Goal: Complete application form: Complete application form

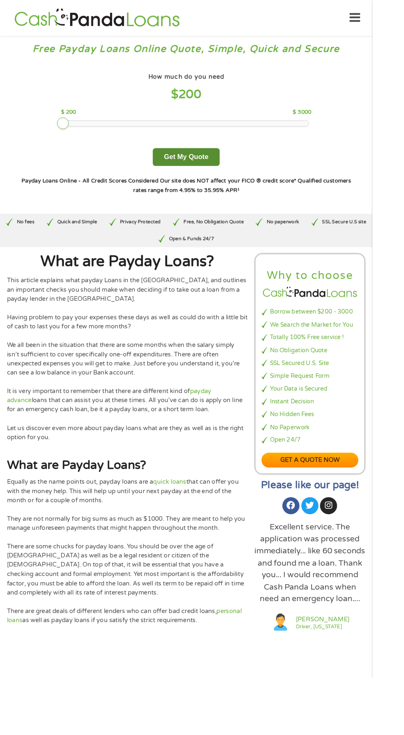
click at [208, 170] on button "Get My Quote" at bounding box center [202, 170] width 72 height 19
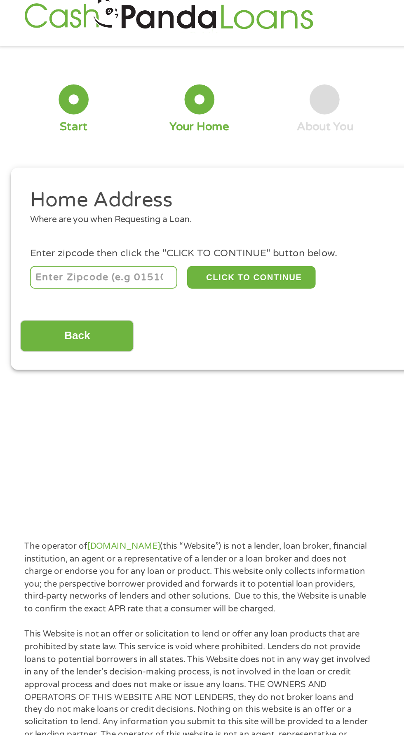
click at [35, 154] on li "Home Address Where are you when Requesting a Loan." at bounding box center [198, 141] width 371 height 31
click at [58, 145] on div "Where are you when Requesting a Loan." at bounding box center [198, 147] width 359 height 8
click at [75, 184] on input "number" at bounding box center [64, 182] width 91 height 14
type input "85120"
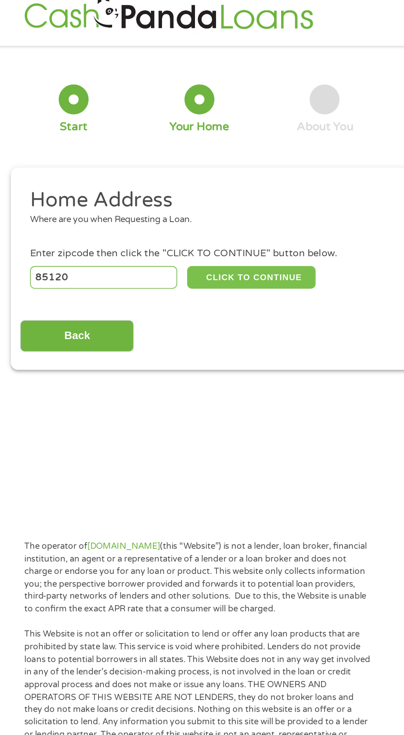
click at [177, 189] on button "CLICK TO CONTINUE" at bounding box center [156, 182] width 79 height 14
type input "85120"
type input "[GEOGRAPHIC_DATA]"
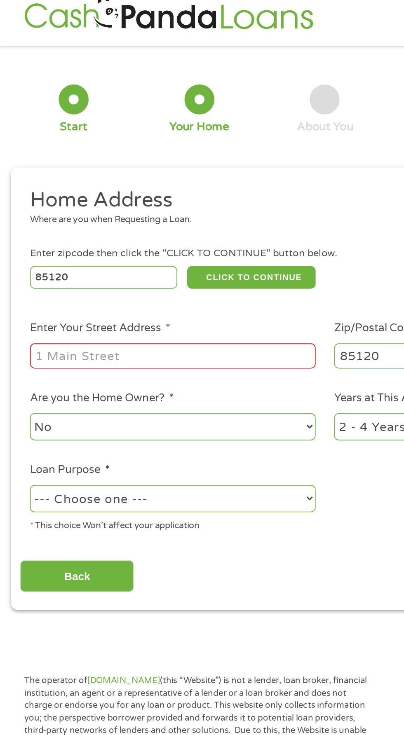
click at [38, 234] on input "Enter Your Street Address *" at bounding box center [107, 231] width 177 height 16
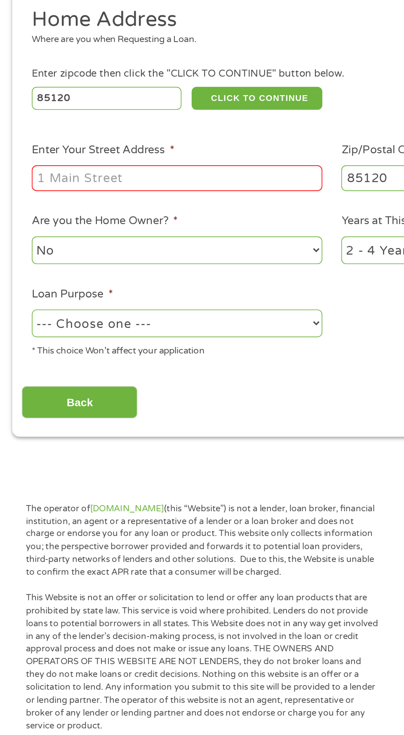
type input "10540 E. APACHE TRAIL"
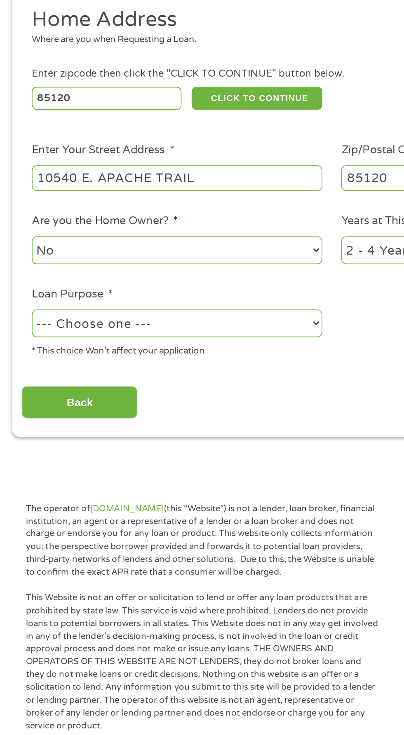
click at [191, 327] on select "--- Choose one --- Pay Bills Debt Consolidation Home Improvement Major Purchase…" at bounding box center [107, 319] width 177 height 17
select select "paybills"
click at [19, 312] on select "--- Choose one --- Pay Bills Debt Consolidation Home Improvement Major Purchase…" at bounding box center [107, 319] width 177 height 17
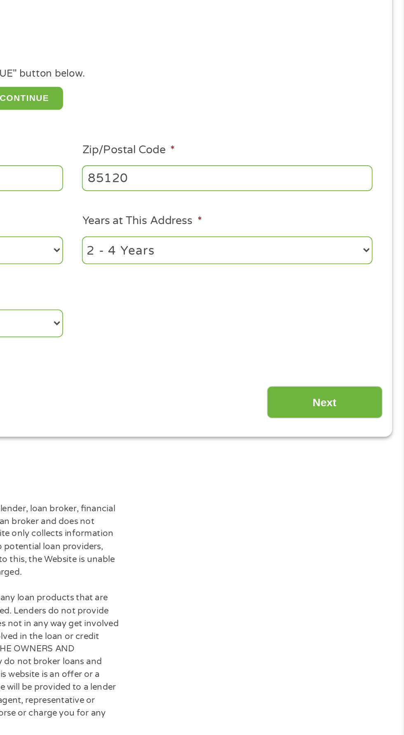
click at [381, 280] on select "1 Year or less 1 - 2 Years 2 - 4 Years Over 4 Years" at bounding box center [296, 274] width 177 height 17
select select "60months"
click at [208, 268] on select "1 Year or less 1 - 2 Years 2 - 4 Years Over 4 Years" at bounding box center [296, 274] width 177 height 17
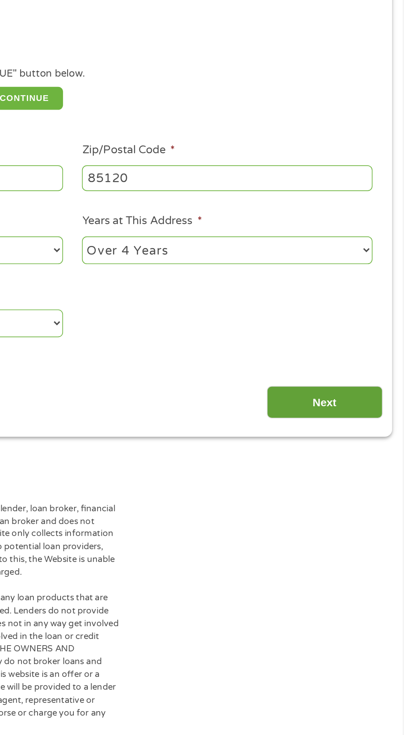
click at [363, 371] on input "Next" at bounding box center [355, 367] width 70 height 20
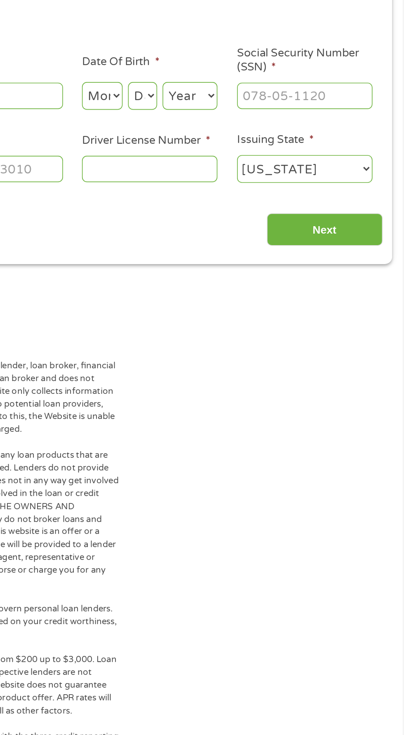
scroll to position [4, 0]
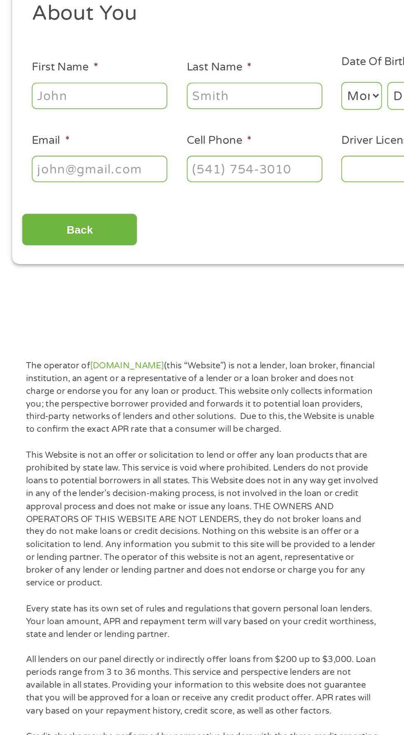
click at [62, 183] on input "First Name *" at bounding box center [60, 181] width 82 height 16
type input "[PERSON_NAME]"
click at [157, 184] on input "Last Name *" at bounding box center [155, 181] width 82 height 16
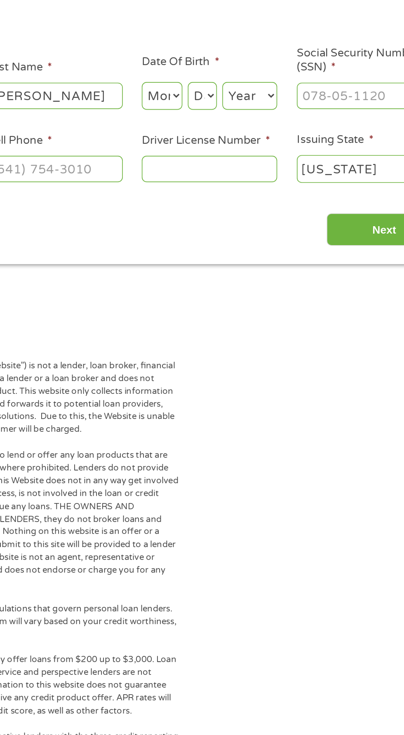
type input "[PERSON_NAME]"
click at [225, 183] on select "Month 1 2 3 4 5 6 7 8 9 10 11 12" at bounding box center [220, 181] width 25 height 17
select select "7"
click at [208, 173] on select "Month 1 2 3 4 5 6 7 8 9 10 11 12" at bounding box center [220, 181] width 25 height 17
click at [246, 186] on select "Day 1 2 3 4 5 6 7 8 9 10 11 12 13 14 15 16 17 18 19 20 21 22 23 24 25 26 27 28 …" at bounding box center [245, 181] width 18 height 17
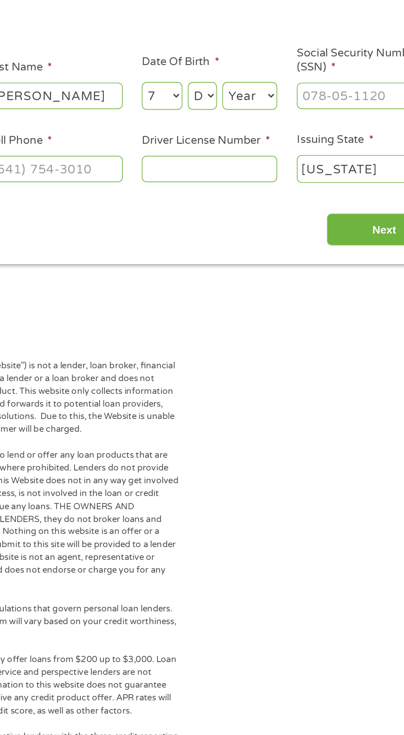
select select "4"
click at [236, 173] on select "Day 1 2 3 4 5 6 7 8 9 10 11 12 13 14 15 16 17 18 19 20 21 22 23 24 25 26 27 28 …" at bounding box center [245, 181] width 18 height 17
click at [287, 181] on select "Year [DATE] 2006 2005 2004 2003 2002 2001 2000 1999 1998 1997 1996 1995 1994 19…" at bounding box center [273, 181] width 33 height 17
select select "1951"
click at [257, 173] on select "Year [DATE] 2006 2005 2004 2003 2002 2001 2000 1999 1998 1997 1996 1995 1994 19…" at bounding box center [273, 181] width 33 height 17
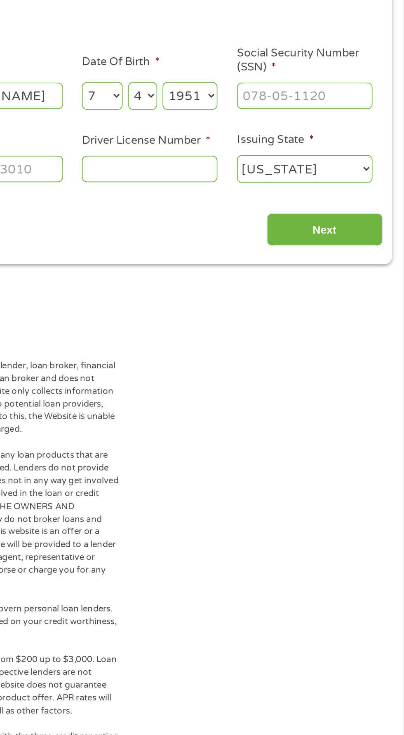
click at [368, 184] on input "Social Security Number (SSN) *" at bounding box center [343, 181] width 82 height 16
type input "097-38-9778"
click at [224, 228] on input "Driver License Number *" at bounding box center [249, 225] width 82 height 16
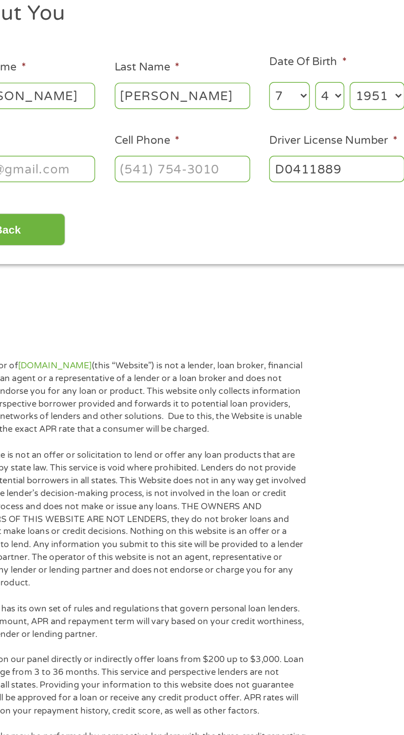
type input "D0411889"
click at [130, 232] on input "Cell Phone *" at bounding box center [155, 225] width 82 height 16
type input "[PHONE_NUMBER]"
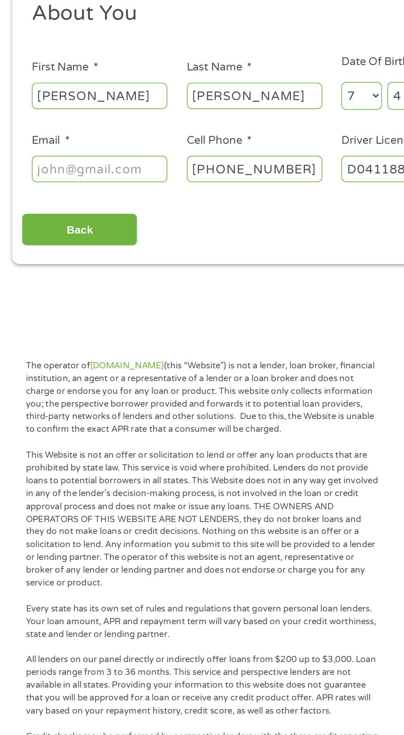
click at [75, 227] on input "Email *" at bounding box center [60, 225] width 82 height 16
type input "[EMAIL_ADDRESS][DOMAIN_NAME]"
type input "[PHONE_NUMBER]"
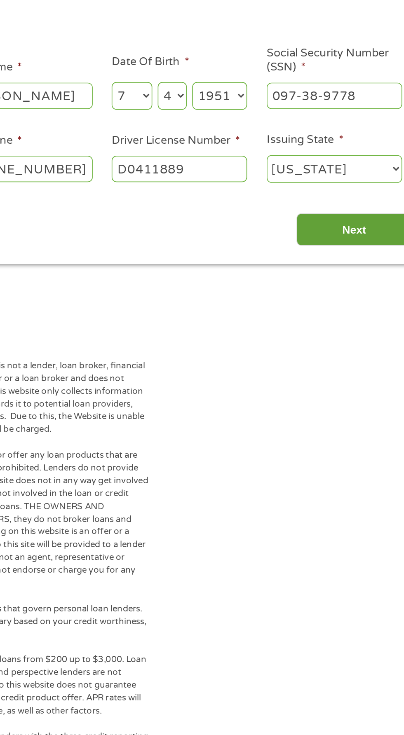
click at [357, 269] on input "Next" at bounding box center [355, 262] width 70 height 20
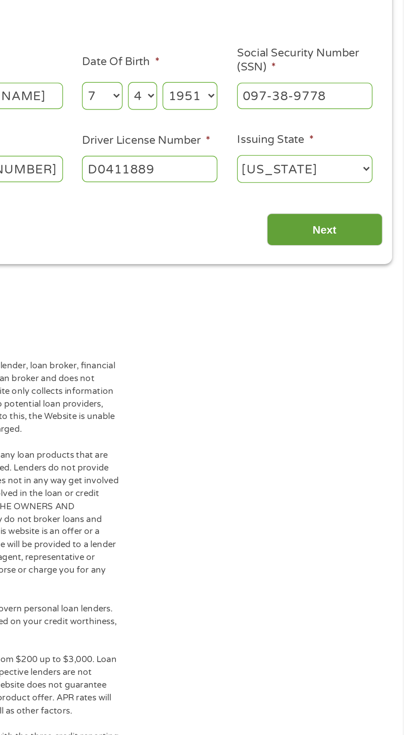
click at [368, 267] on input "Next" at bounding box center [355, 262] width 70 height 20
click at [337, 262] on input "Next" at bounding box center [355, 262] width 70 height 20
click at [376, 233] on select "[US_STATE] [US_STATE] [US_STATE] [US_STATE] [US_STATE] [US_STATE] [US_STATE] [U…" at bounding box center [343, 225] width 82 height 17
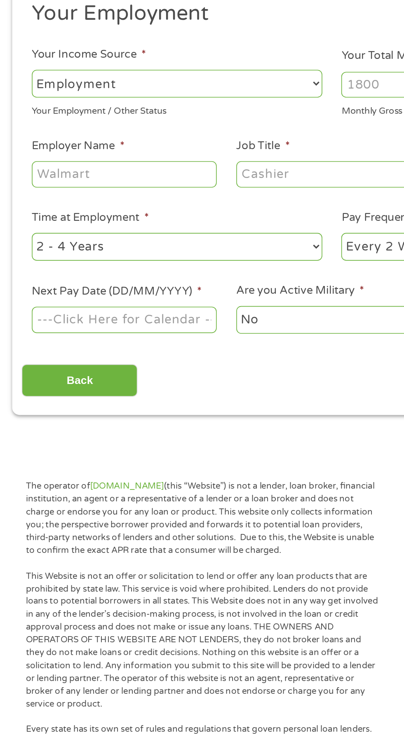
click at [193, 178] on select "--- Choose one --- Employment [DEMOGRAPHIC_DATA] Benefits" at bounding box center [107, 173] width 177 height 17
select select "benefits"
click at [19, 165] on select "--- Choose one --- Employment [DEMOGRAPHIC_DATA] Benefits" at bounding box center [107, 173] width 177 height 17
type input "Other"
type input "[PHONE_NUMBER]"
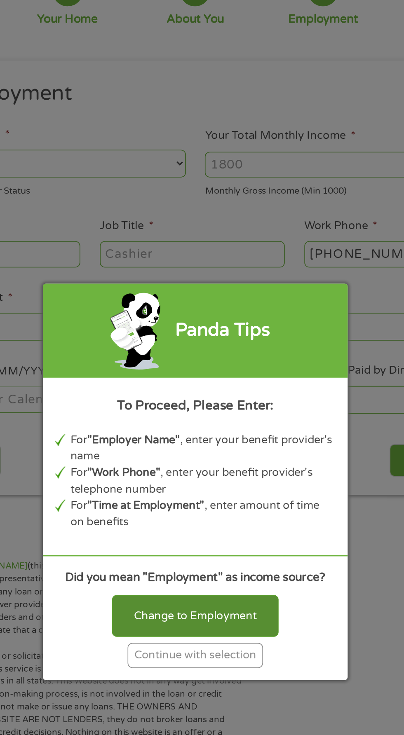
click at [231, 444] on div "Change to Employment" at bounding box center [201, 449] width 101 height 26
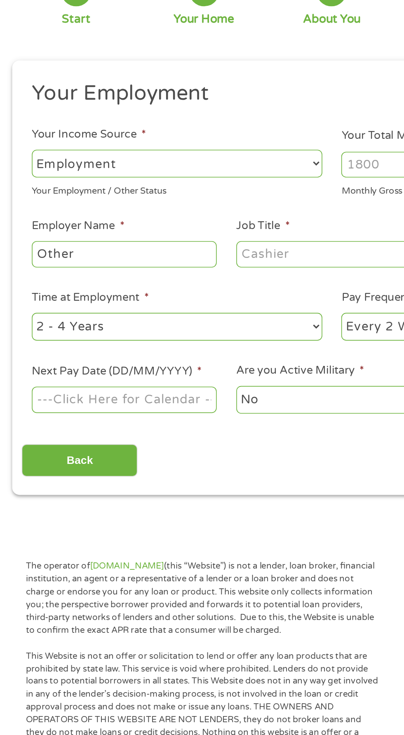
click at [194, 173] on select "--- Choose one --- Employment [DEMOGRAPHIC_DATA] Benefits" at bounding box center [107, 173] width 177 height 17
select select "benefits"
click at [19, 165] on select "--- Choose one --- Employment [DEMOGRAPHIC_DATA] Benefits" at bounding box center [107, 173] width 177 height 17
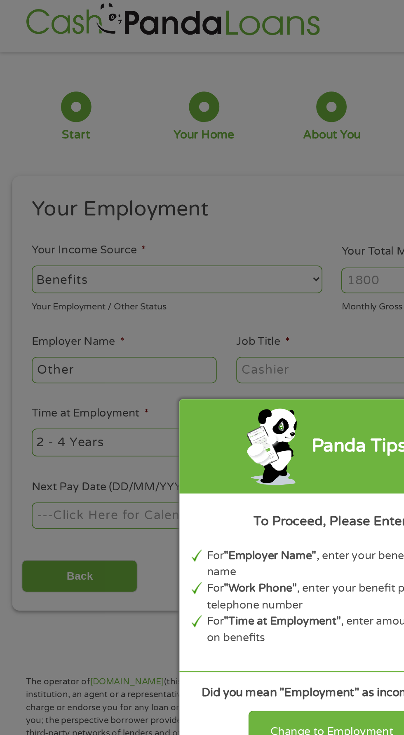
scroll to position [0, 0]
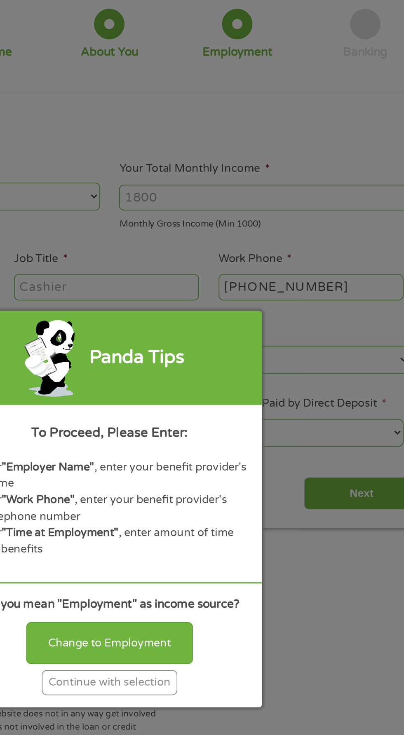
click at [245, 179] on div "Panda Tips To Proceed, Please Enter: For "Employer Name" , enter your benefit p…" at bounding box center [202, 367] width 404 height 735
click at [229, 481] on div "Continue with selection" at bounding box center [202, 472] width 82 height 15
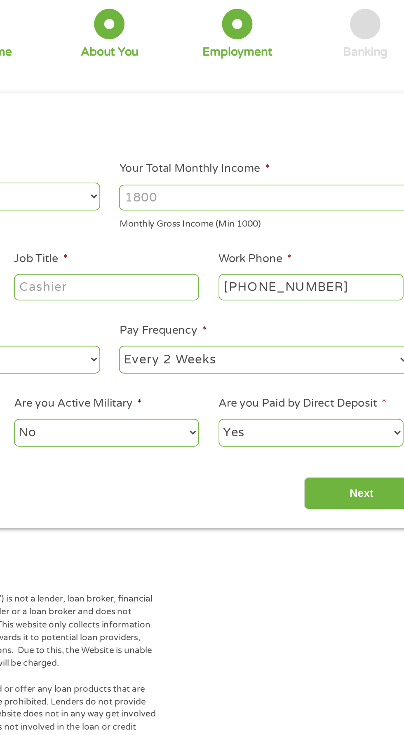
click at [244, 180] on input "Your Total Monthly Income *" at bounding box center [296, 178] width 177 height 16
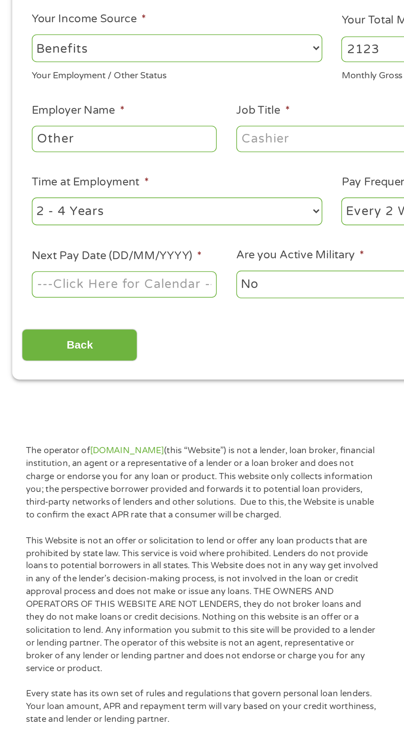
type input "2123"
click at [67, 237] on input "Other" at bounding box center [75, 232] width 112 height 16
type input "O"
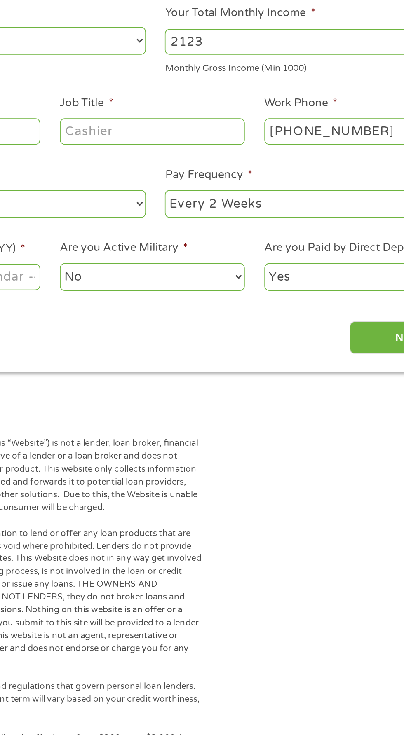
type input "Social security"
click at [293, 281] on select "--- Choose one --- Every 2 Weeks Every Week Monthly Semi-Monthly" at bounding box center [296, 276] width 177 height 17
select select "monthly"
click at [208, 269] on select "--- Choose one --- Every 2 Weeks Every Week Monthly Semi-Monthly" at bounding box center [296, 276] width 177 height 17
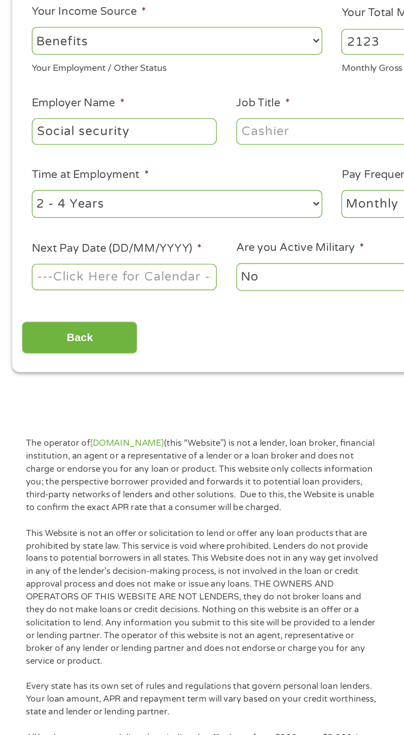
click at [114, 326] on input "Next Pay Date (DD/MM/YYYY) *" at bounding box center [75, 321] width 112 height 16
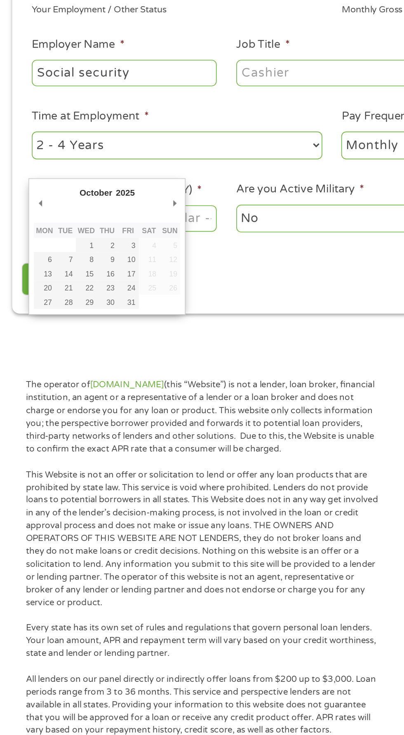
click at [179, 328] on select "No Yes" at bounding box center [200, 321] width 112 height 17
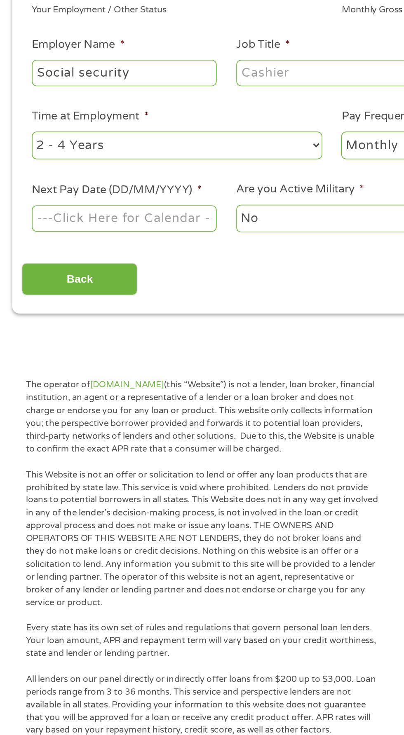
click at [129, 325] on input "Next Pay Date (DD/MM/YYYY) *" at bounding box center [75, 321] width 112 height 16
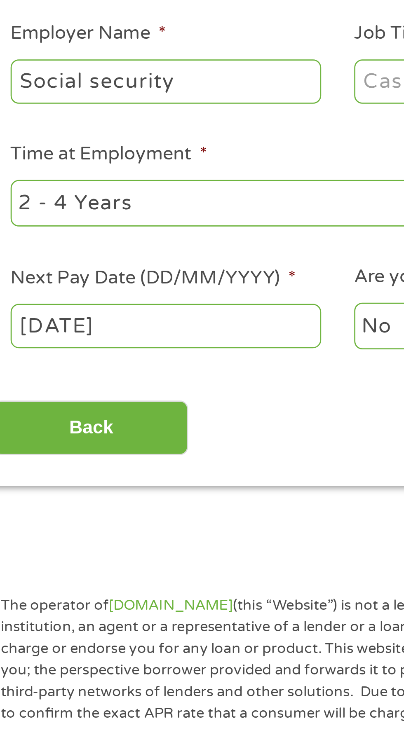
click at [92, 329] on body "Home Get Loan Offer How it works FAQs Blog Cash Loans Quick Loans Online Loans …" at bounding box center [202, 627] width 404 height 1255
click at [83, 321] on input "02/10/2025" at bounding box center [75, 321] width 112 height 16
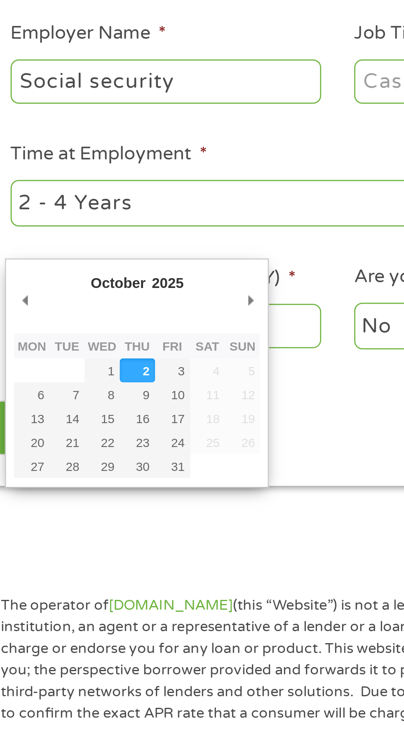
type input "10/10/2025"
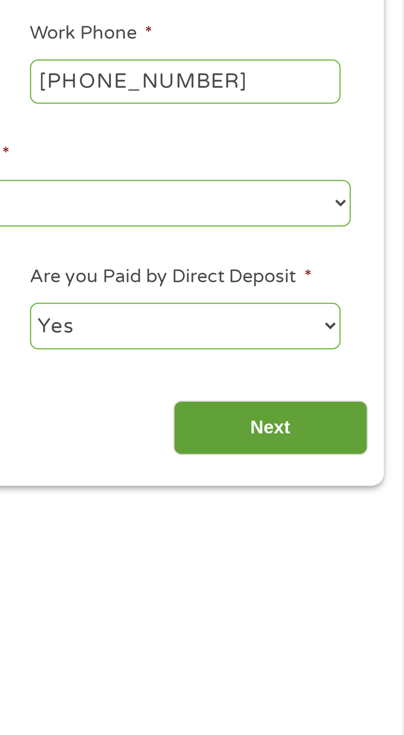
click at [351, 364] on input "Next" at bounding box center [355, 358] width 70 height 20
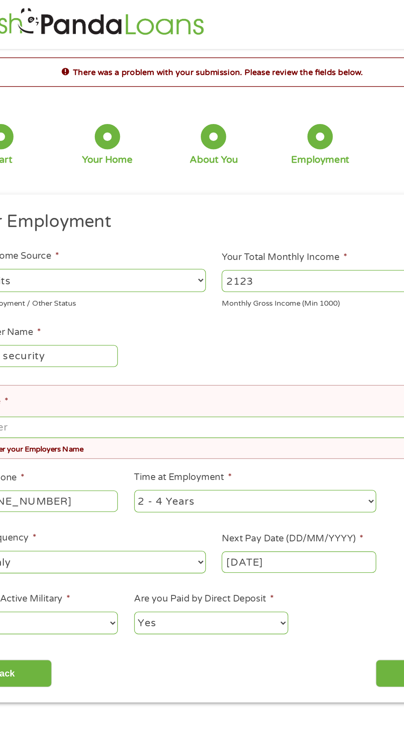
scroll to position [3, 0]
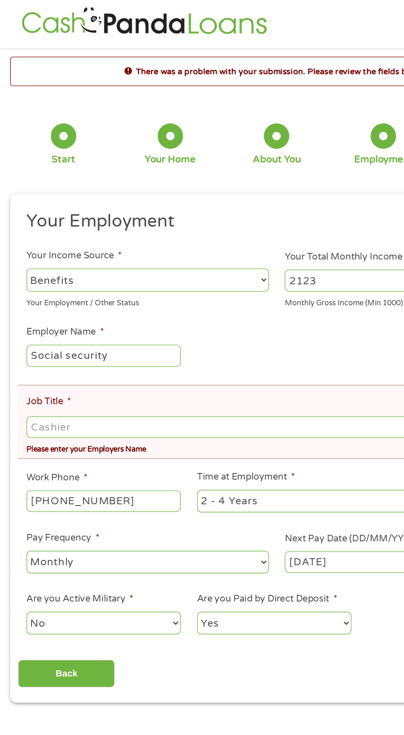
click at [138, 311] on input "Job Title *" at bounding box center [201, 312] width 365 height 16
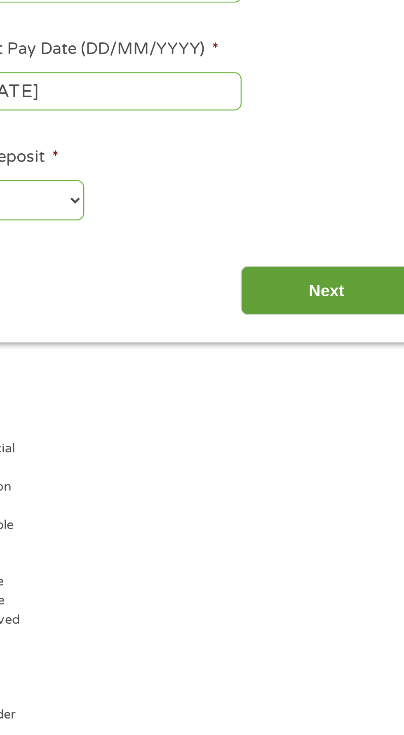
type input "Retired"
click at [334, 499] on input "Next" at bounding box center [355, 492] width 70 height 20
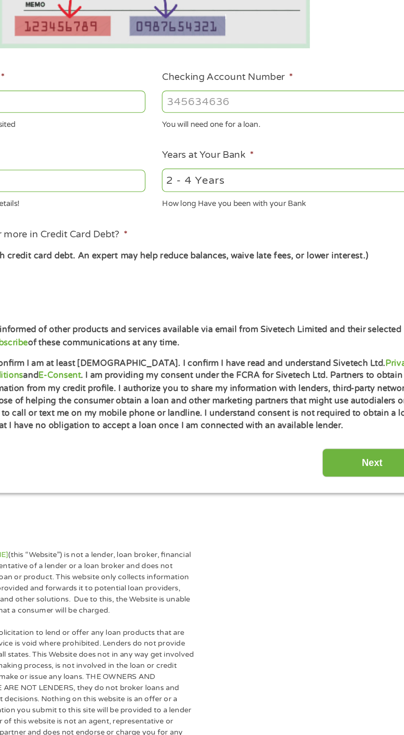
scroll to position [3, 0]
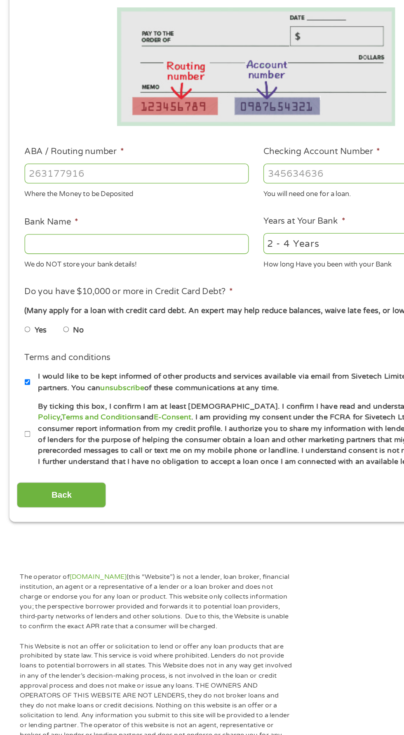
click at [35, 287] on input "ABA / Routing number *" at bounding box center [107, 291] width 177 height 16
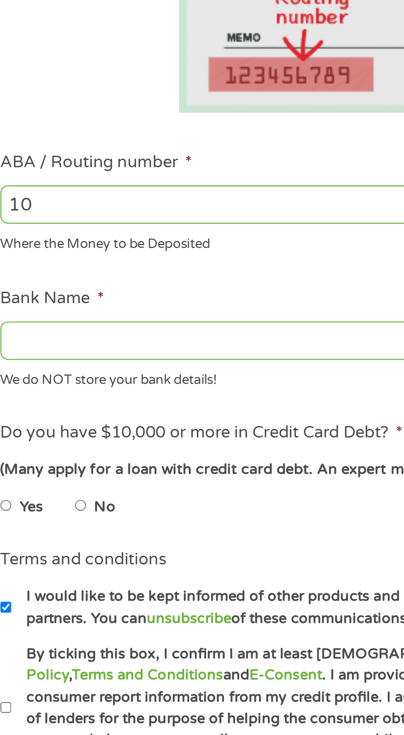
type input "1"
type input "122101706"
type input "BANK OF AMERICA NA"
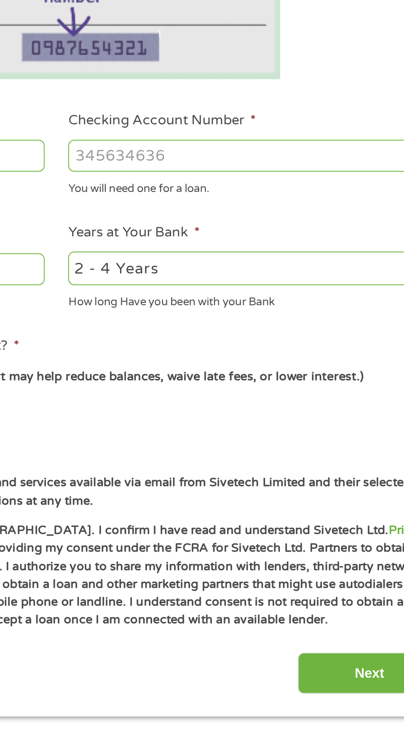
type input "122101706"
click at [278, 293] on input "Checking Account Number *" at bounding box center [296, 291] width 177 height 16
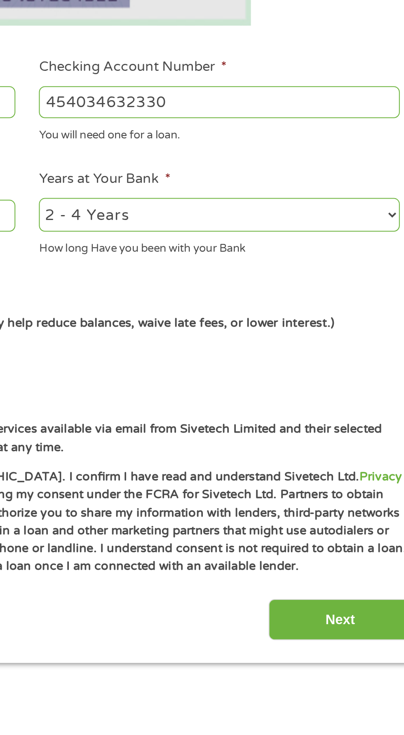
type input "454034632330"
click at [377, 349] on select "2 - 4 Years 6 - 12 Months 1 - 2 Years Over 4 Years" at bounding box center [296, 346] width 177 height 17
click at [208, 338] on select "2 - 4 Years 6 - 12 Months 1 - 2 Years Over 4 Years" at bounding box center [296, 346] width 177 height 17
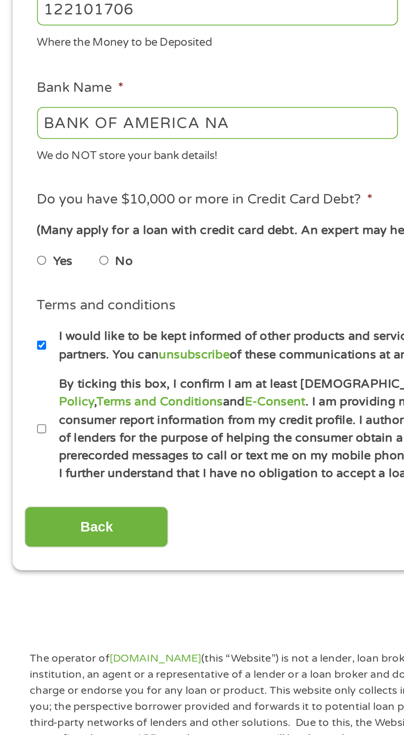
click at [63, 418] on label "No" at bounding box center [62, 414] width 9 height 9
click at [55, 418] on input "No" at bounding box center [52, 414] width 5 height 13
radio input "true"
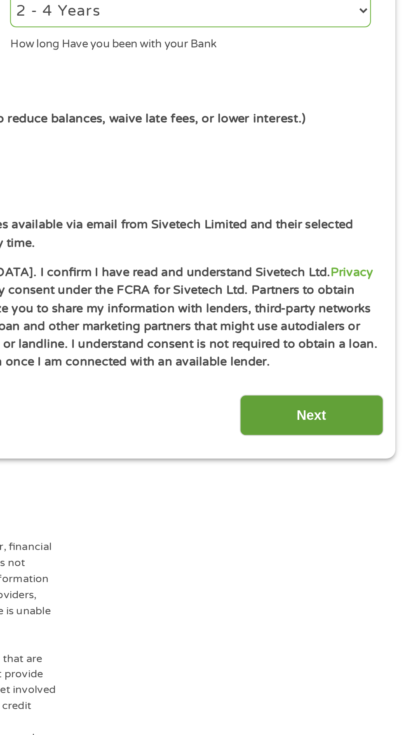
click at [363, 549] on input "Next" at bounding box center [355, 545] width 70 height 20
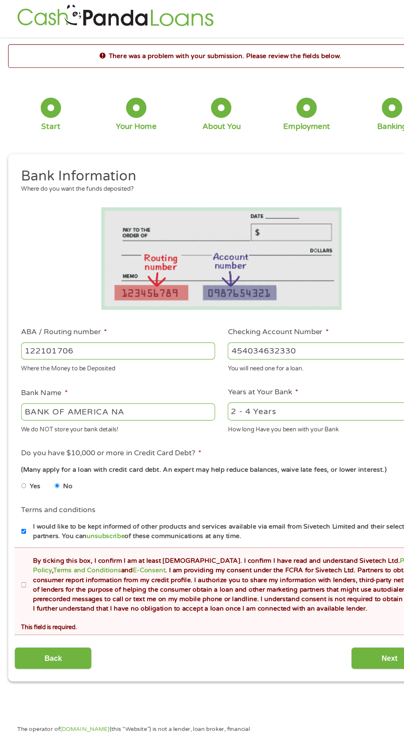
scroll to position [4, 0]
click at [33, 544] on label "By ticking this box, I confirm I am at least 18 years old. I confirm I have rea…" at bounding box center [206, 534] width 364 height 53
click at [24, 541] on input "By ticking this box, I confirm I am at least 18 years old. I confirm I have rea…" at bounding box center [21, 534] width 5 height 13
checkbox input "true"
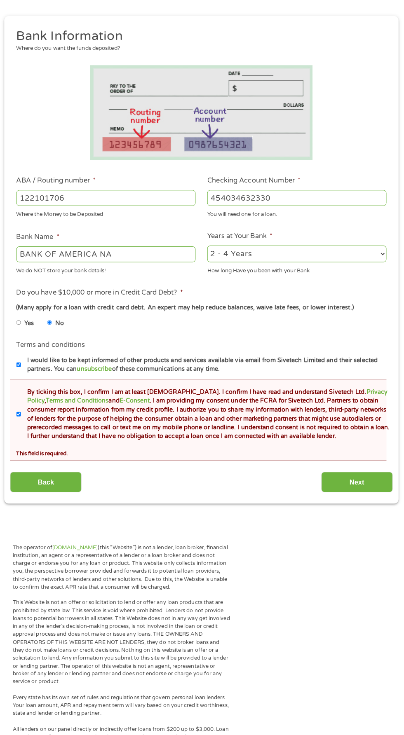
scroll to position [123, 0]
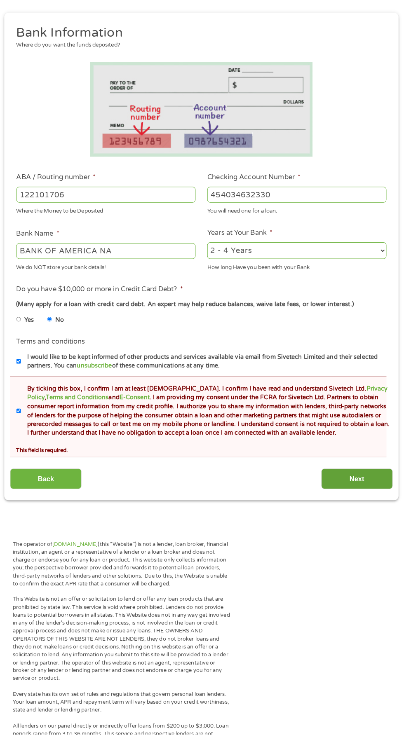
click at [363, 489] on input "Next" at bounding box center [355, 482] width 70 height 20
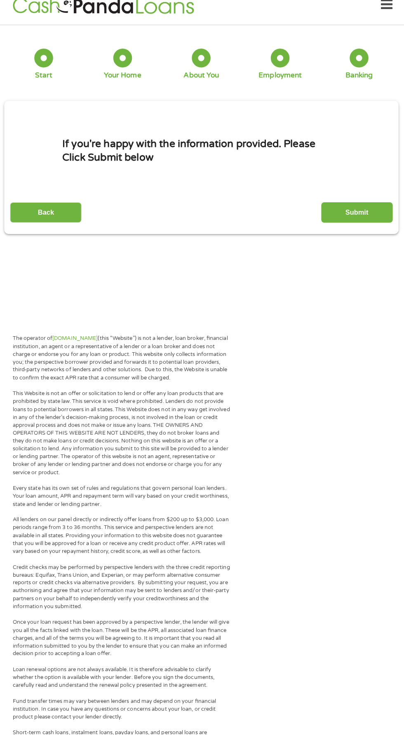
scroll to position [4, 0]
click at [361, 226] on input "Submit" at bounding box center [355, 220] width 70 height 20
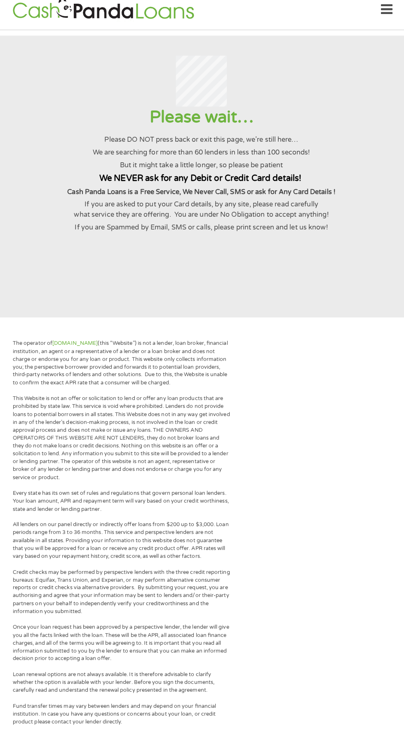
scroll to position [0, 0]
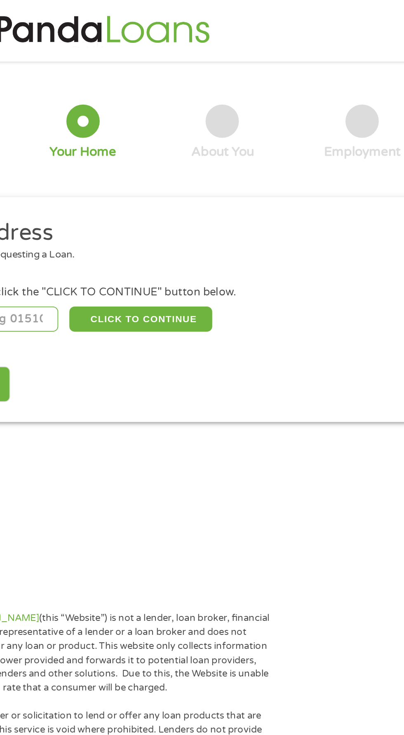
scroll to position [4, 0]
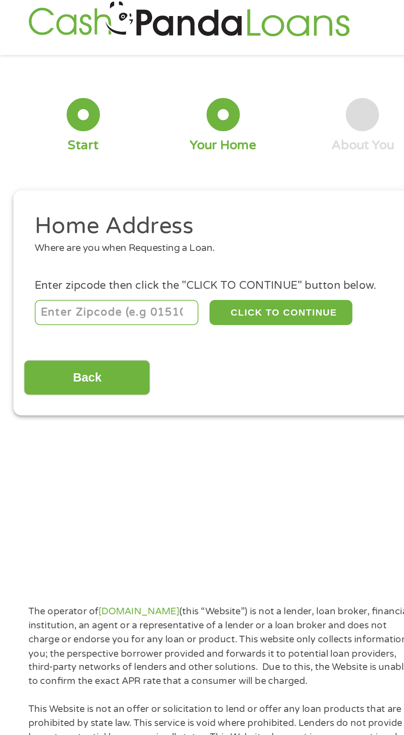
click at [37, 178] on input "number" at bounding box center [64, 179] width 91 height 14
type input "85120"
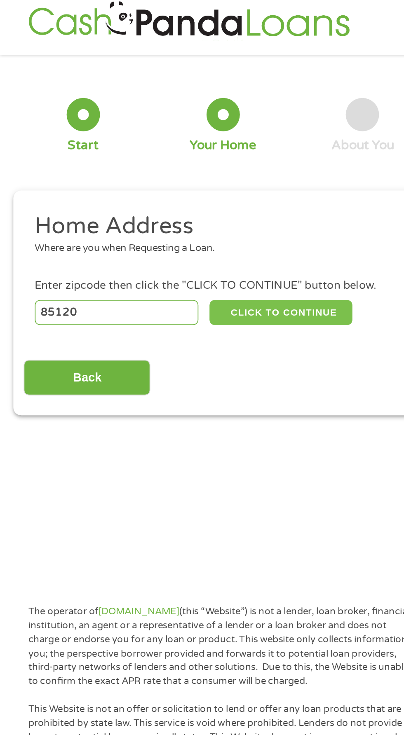
click at [174, 181] on button "CLICK TO CONTINUE" at bounding box center [156, 179] width 79 height 14
type input "85120"
type input "[GEOGRAPHIC_DATA]"
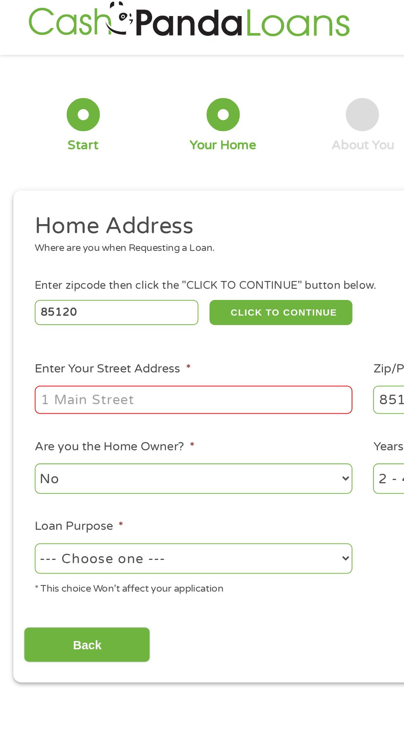
click at [30, 230] on input "Enter Your Street Address *" at bounding box center [107, 228] width 177 height 16
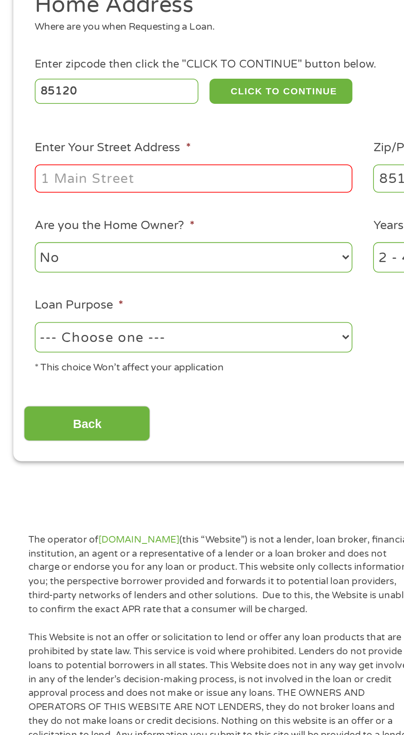
type input "10540 E. APACHE TRAIL"
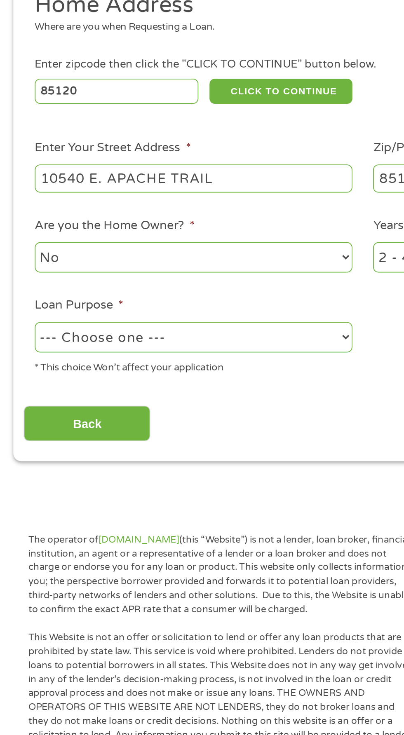
click at [191, 322] on select "--- Choose one --- Pay Bills Debt Consolidation Home Improvement Major Purchase…" at bounding box center [107, 315] width 177 height 17
select select "paybills"
click at [19, 308] on select "--- Choose one --- Pay Bills Debt Consolidation Home Improvement Major Purchase…" at bounding box center [107, 315] width 177 height 17
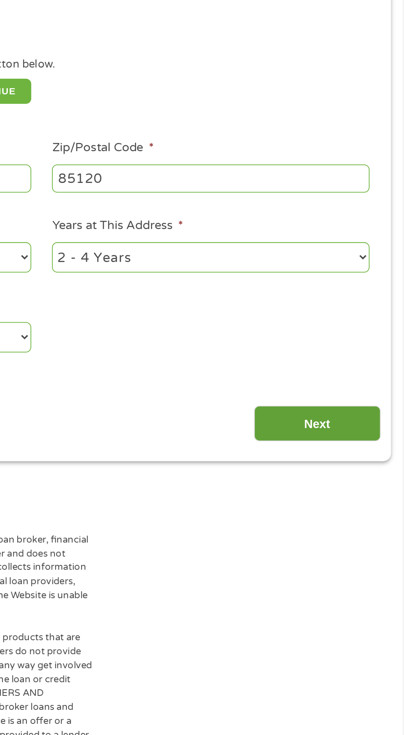
click at [373, 364] on input "Next" at bounding box center [355, 364] width 70 height 20
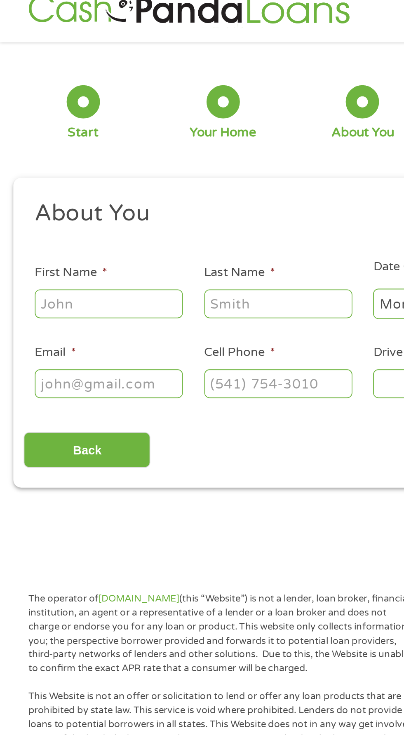
scroll to position [0, 0]
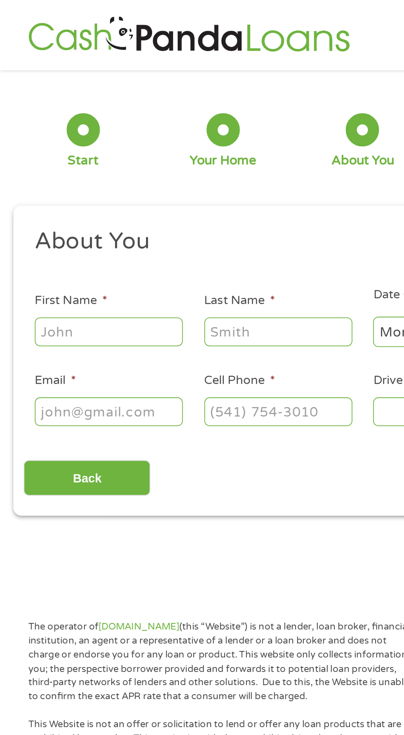
click at [70, 188] on input "First Name *" at bounding box center [60, 185] width 82 height 16
type input "[PERSON_NAME]"
type input "A [PERSON_NAME]"
type input "[EMAIL_ADDRESS][DOMAIN_NAME]"
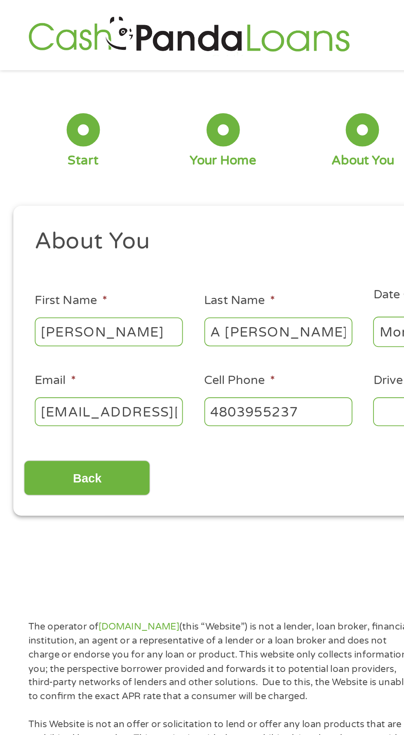
type input "[PHONE_NUMBER]"
click at [159, 187] on input "A [PERSON_NAME]" at bounding box center [155, 185] width 82 height 16
type input "A"
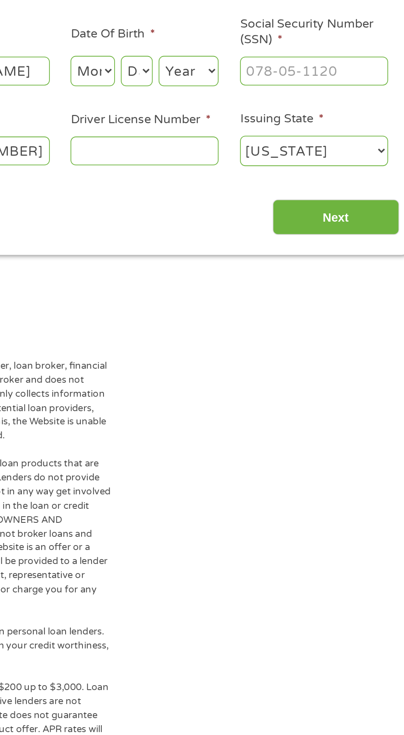
type input "[PERSON_NAME]"
click at [222, 190] on select "Month 1 2 3 4 5 6 7 8 9 10 11 12" at bounding box center [220, 184] width 25 height 17
select select "7"
click at [208, 177] on select "Month 1 2 3 4 5 6 7 8 9 10 11 12" at bounding box center [220, 184] width 25 height 17
click at [248, 178] on select "Day 1 2 3 4 5 6 7 8 9 10 11 12 13 14 15 16 17 18 19 20 21 22 23 24 25 26 27 28 …" at bounding box center [245, 184] width 18 height 17
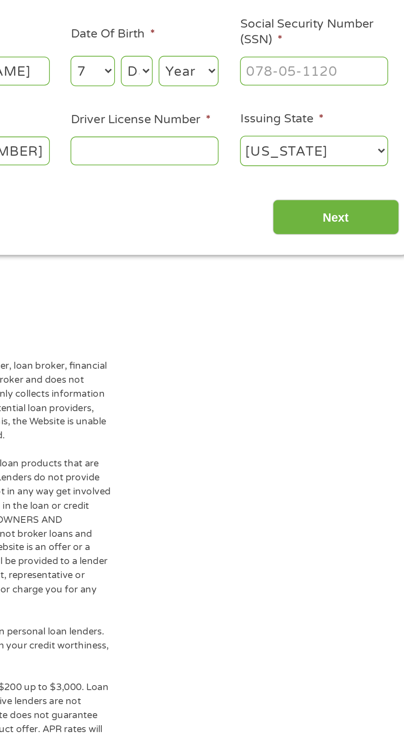
select select "4"
click at [236, 177] on select "Day 1 2 3 4 5 6 7 8 9 10 11 12 13 14 15 16 17 18 19 20 21 22 23 24 25 26 27 28 …" at bounding box center [245, 184] width 18 height 17
click at [280, 187] on select "Year [DATE] 2006 2005 2004 2003 2002 2001 2000 1999 1998 1997 1996 1995 1994 19…" at bounding box center [273, 184] width 33 height 17
select select "1951"
click at [257, 177] on select "Year [DATE] 2006 2005 2004 2003 2002 2001 2000 1999 1998 1997 1996 1995 1994 19…" at bounding box center [273, 184] width 33 height 17
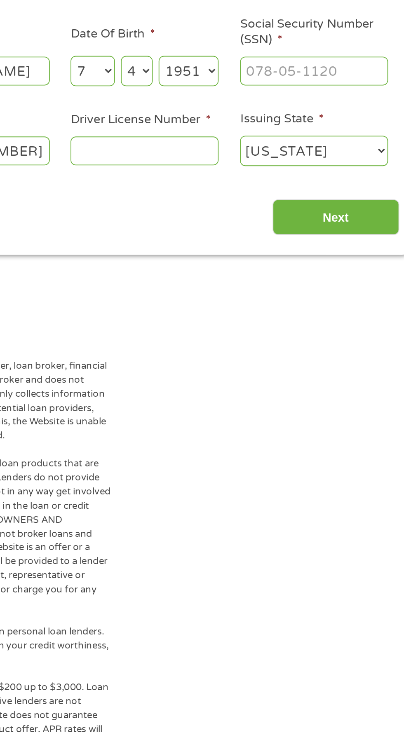
click at [375, 187] on input "Social Security Number (SSN) *" at bounding box center [343, 185] width 82 height 16
type input "097-38-9778"
click at [219, 233] on input "Driver License Number *" at bounding box center [249, 229] width 82 height 16
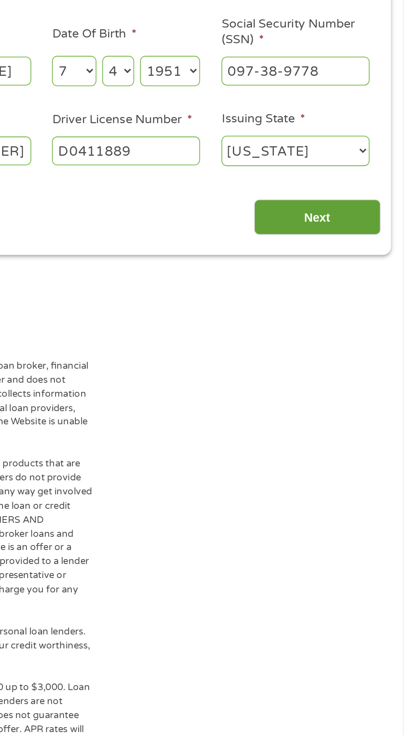
type input "D0411889"
click at [377, 273] on input "Next" at bounding box center [355, 266] width 70 height 20
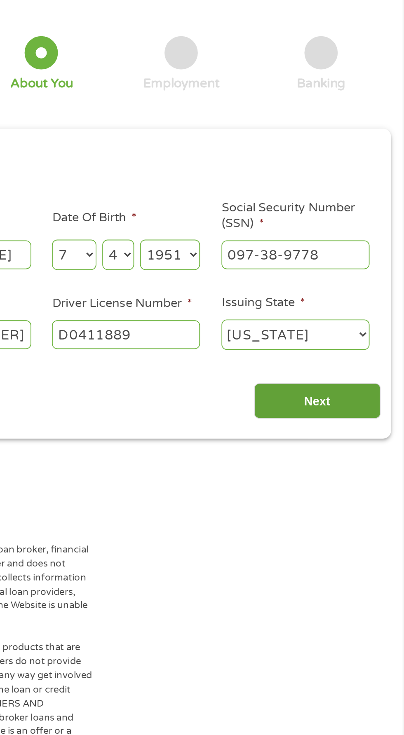
click at [357, 269] on input "Next" at bounding box center [355, 266] width 70 height 20
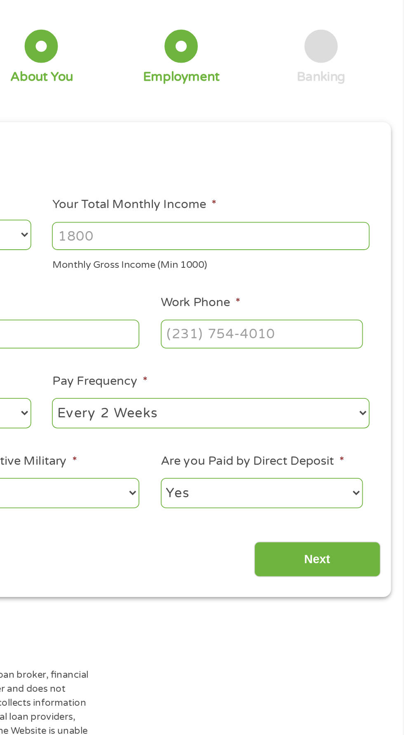
scroll to position [3, 3]
click at [361, 362] on input "Next" at bounding box center [355, 354] width 70 height 20
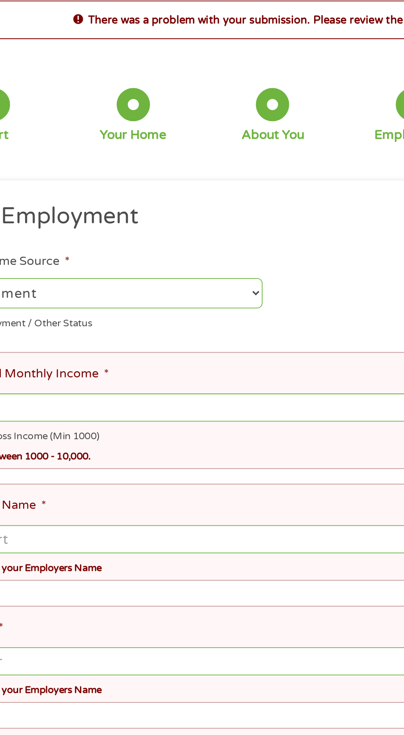
scroll to position [4, 0]
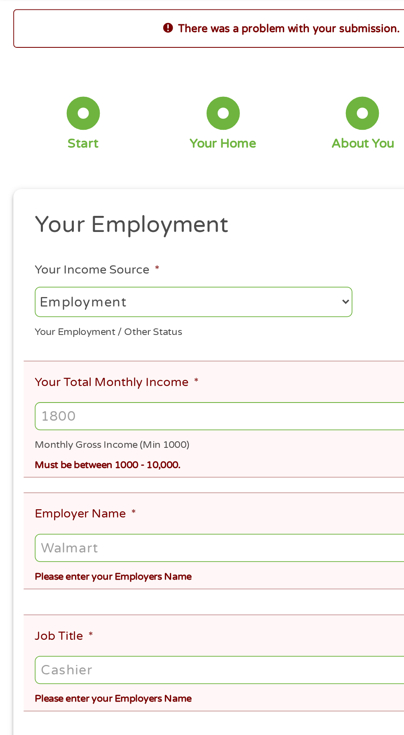
click at [195, 209] on select "--- Choose one --- Employment [DEMOGRAPHIC_DATA] Benefits" at bounding box center [107, 204] width 177 height 17
select select "benefits"
click at [19, 196] on select "--- Choose one --- Employment [DEMOGRAPHIC_DATA] Benefits" at bounding box center [107, 204] width 177 height 17
type input "Other"
type input "[PHONE_NUMBER]"
